Goal: Navigation & Orientation: Understand site structure

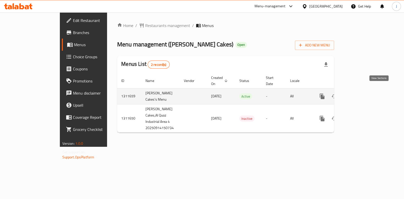
click at [361, 94] on icon "enhanced table" at bounding box center [358, 96] width 5 height 5
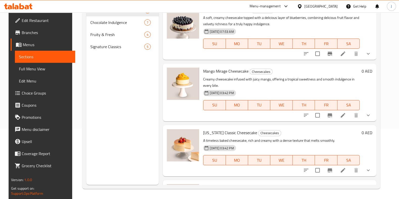
scroll to position [22, 0]
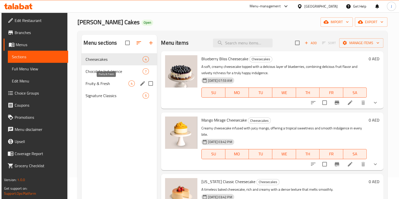
click at [105, 84] on span "Fruity & Fresh" at bounding box center [107, 84] width 43 height 6
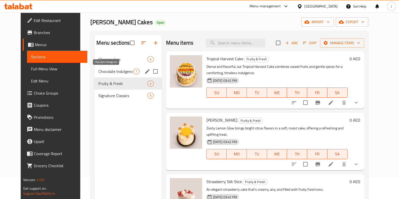
click at [101, 72] on span "Chocolate Indulgence" at bounding box center [115, 71] width 35 height 6
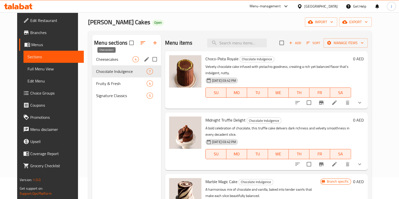
click at [104, 57] on span "Cheesecakes" at bounding box center [114, 59] width 36 height 6
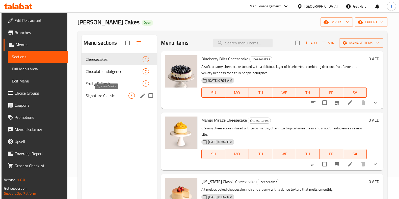
click at [95, 95] on span "Signature Classics" at bounding box center [107, 96] width 43 height 6
